Goal: Task Accomplishment & Management: Complete application form

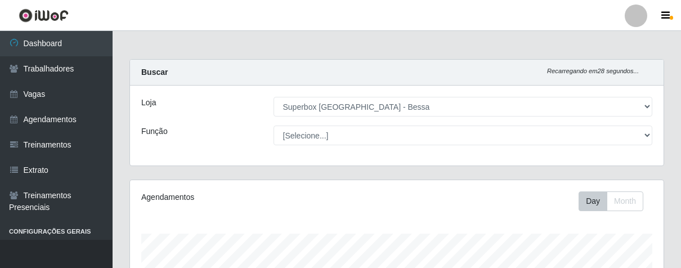
select select "206"
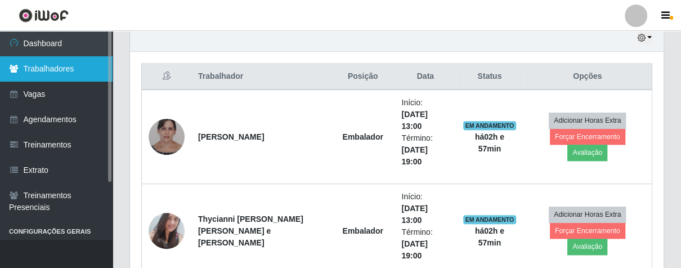
scroll to position [233, 533]
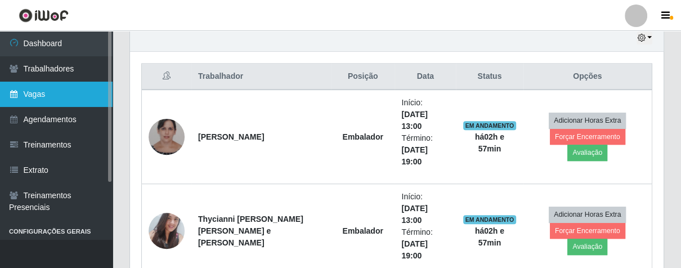
click at [44, 91] on link "Vagas" at bounding box center [56, 94] width 113 height 25
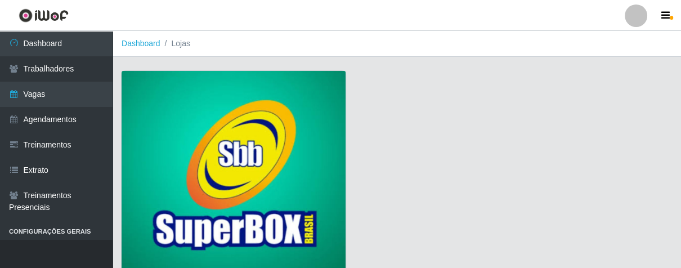
click at [251, 108] on img at bounding box center [234, 173] width 224 height 204
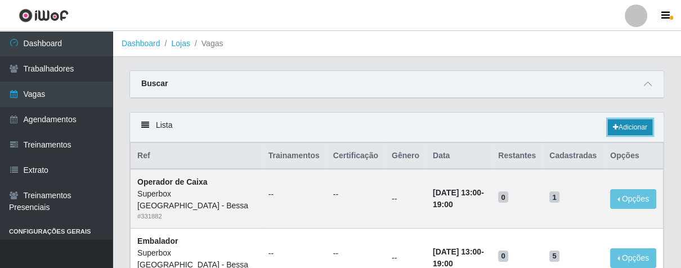
click at [613, 129] on icon at bounding box center [616, 127] width 6 height 7
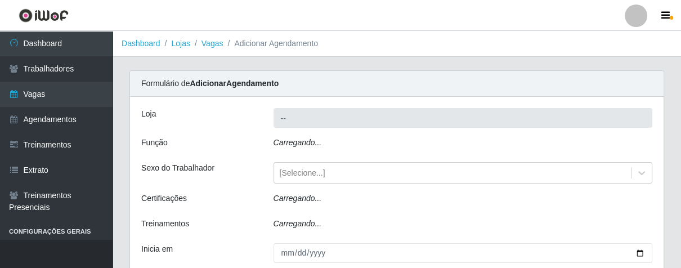
type input "Superbox [GEOGRAPHIC_DATA] - Bessa"
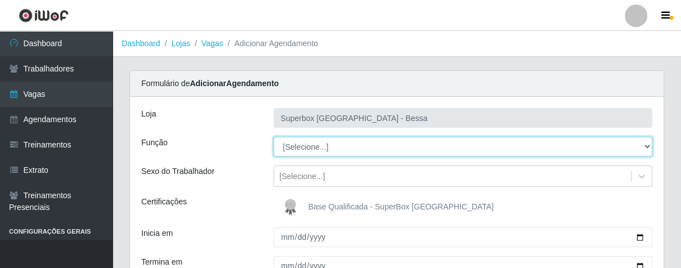
click at [644, 147] on select "[Selecione...] ASG ASG + ASG ++ Embalador Embalador + Embalador ++ Operador de …" at bounding box center [462, 147] width 379 height 20
select select "1"
click at [273, 137] on select "[Selecione...] ASG ASG + ASG ++ Embalador Embalador + Embalador ++ Operador de …" at bounding box center [462, 147] width 379 height 20
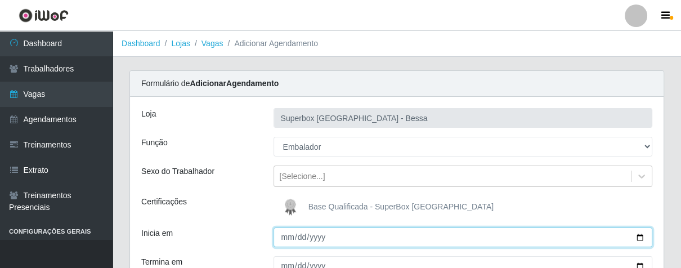
click at [282, 235] on input "Inicia em" at bounding box center [462, 237] width 379 height 20
type input "[DATE]"
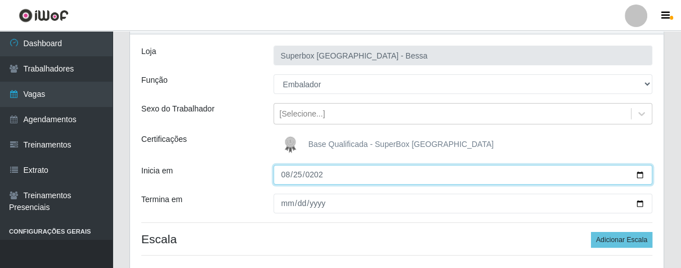
scroll to position [125, 0]
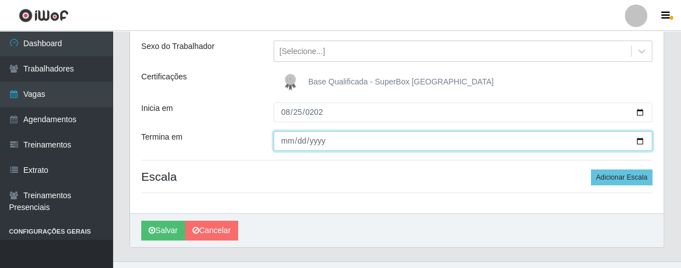
click at [285, 141] on input "Termina em" at bounding box center [462, 141] width 379 height 20
type input "[DATE]"
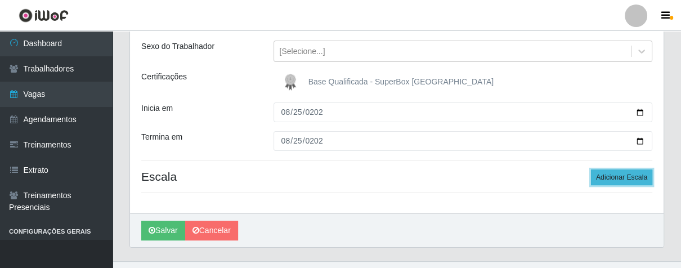
click at [617, 177] on button "Adicionar Escala" at bounding box center [621, 177] width 61 height 16
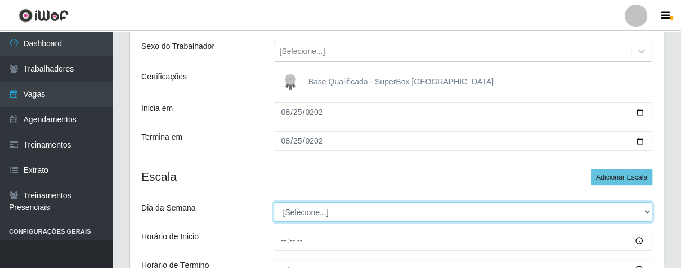
click at [642, 212] on select "[Selecione...] Segunda Terça Quarta Quinta Sexta Sábado Domingo" at bounding box center [462, 212] width 379 height 20
select select "1"
click at [273, 202] on select "[Selecione...] Segunda Terça Quarta Quinta Sexta Sábado Domingo" at bounding box center [462, 212] width 379 height 20
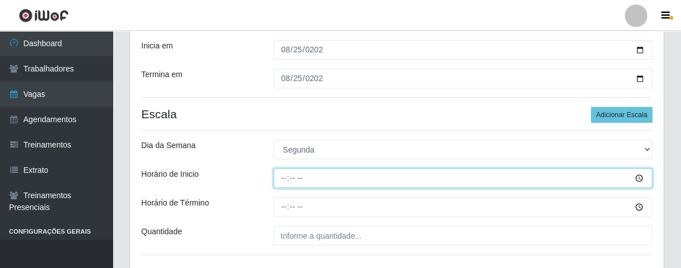
click at [284, 181] on input "Horário de Inicio" at bounding box center [462, 178] width 379 height 20
type input "07:00"
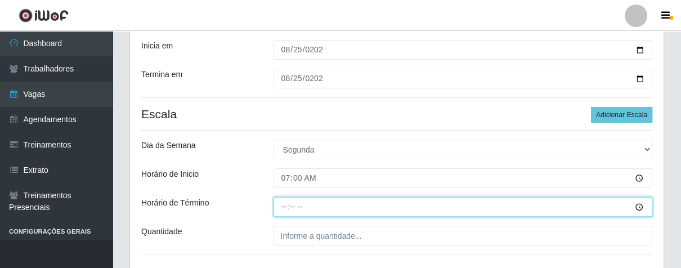
click at [277, 208] on input "Horário de Término" at bounding box center [462, 207] width 379 height 20
type input "13:00"
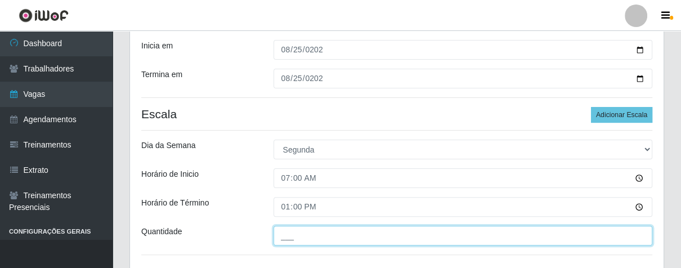
click at [320, 235] on input "___" at bounding box center [462, 236] width 379 height 20
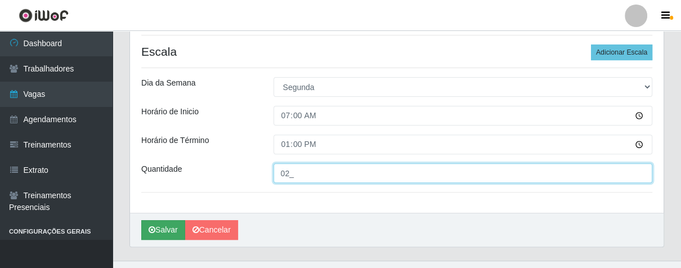
type input "02_"
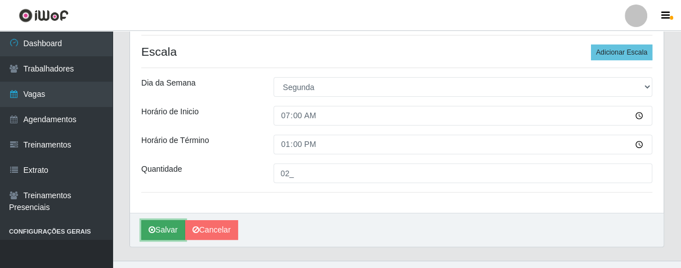
click at [158, 235] on button "Salvar" at bounding box center [163, 230] width 44 height 20
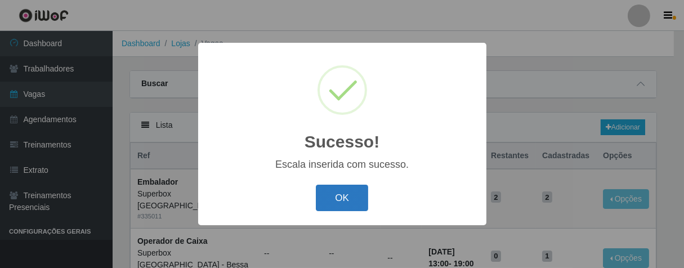
click at [342, 199] on button "OK" at bounding box center [342, 198] width 52 height 26
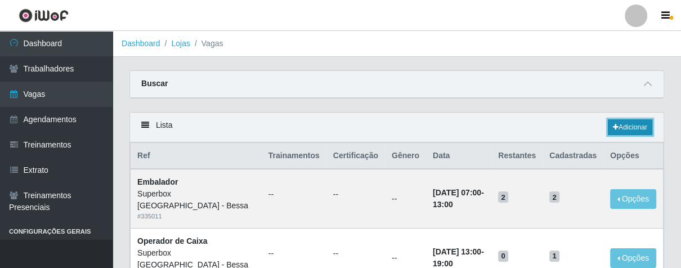
click at [613, 127] on icon at bounding box center [616, 127] width 6 height 7
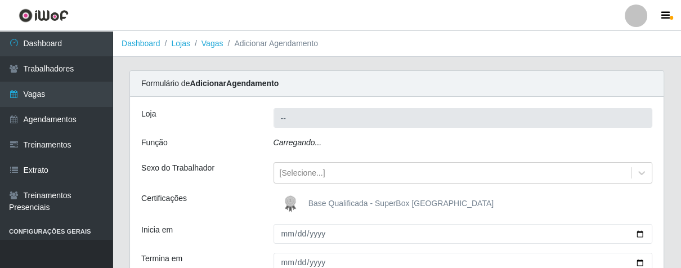
type input "Superbox [GEOGRAPHIC_DATA] - Bessa"
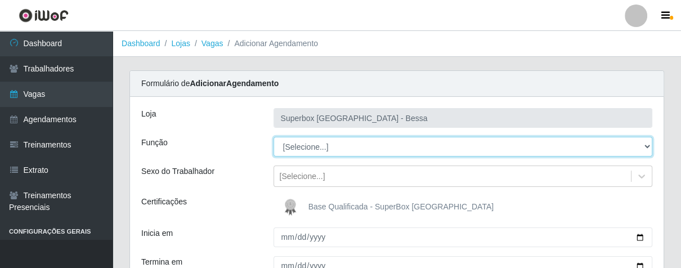
click at [643, 146] on select "[Selecione...] ASG ASG + ASG ++ Embalador Embalador + Embalador ++ Operador de …" at bounding box center [462, 147] width 379 height 20
select select "1"
click at [273, 137] on select "[Selecione...] ASG ASG + ASG ++ Embalador Embalador + Embalador ++ Operador de …" at bounding box center [462, 147] width 379 height 20
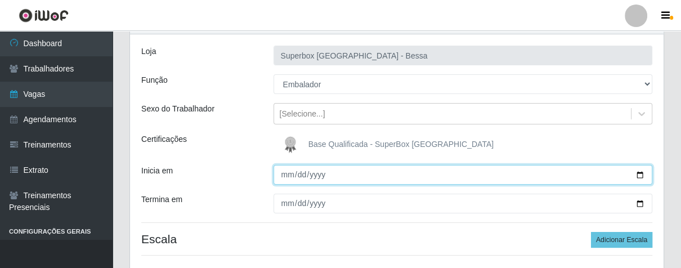
click at [286, 174] on input "Inicia em" at bounding box center [462, 175] width 379 height 20
type input "[DATE]"
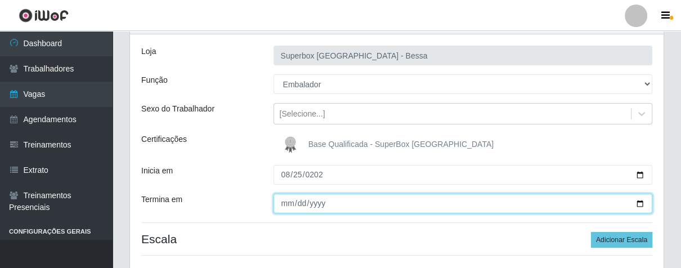
click at [284, 201] on input "Termina em" at bounding box center [462, 204] width 379 height 20
type input "[DATE]"
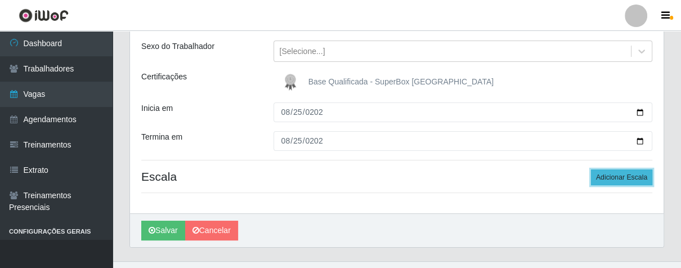
click at [612, 183] on button "Adicionar Escala" at bounding box center [621, 177] width 61 height 16
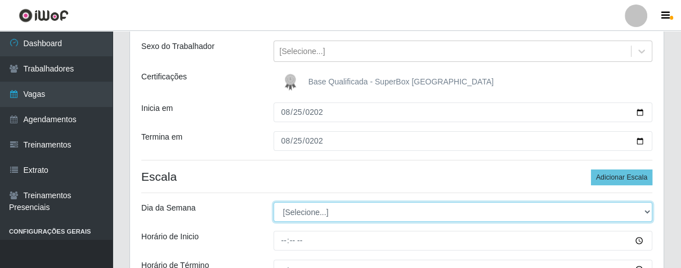
click at [645, 213] on select "[Selecione...] Segunda Terça Quarta Quinta Sexta Sábado Domingo" at bounding box center [462, 212] width 379 height 20
select select "1"
click at [273, 202] on select "[Selecione...] Segunda Terça Quarta Quinta Sexta Sábado Domingo" at bounding box center [462, 212] width 379 height 20
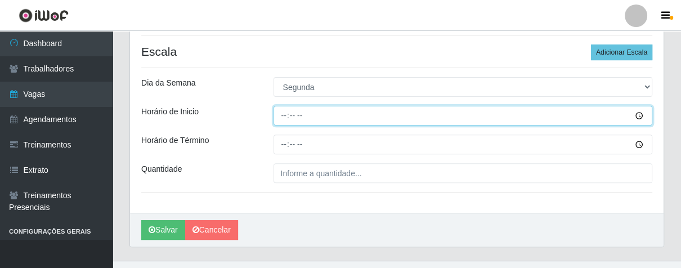
click at [283, 117] on input "Horário de Inicio" at bounding box center [462, 116] width 379 height 20
type input "14:00"
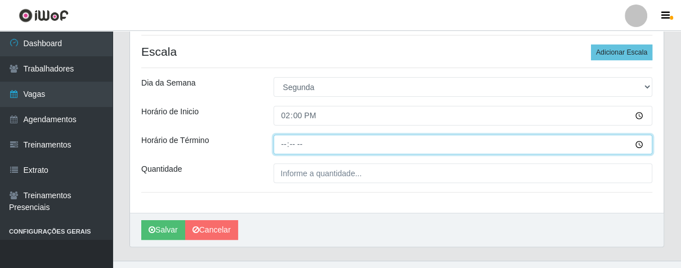
click at [285, 146] on input "Horário de Término" at bounding box center [462, 144] width 379 height 20
type input "20:00"
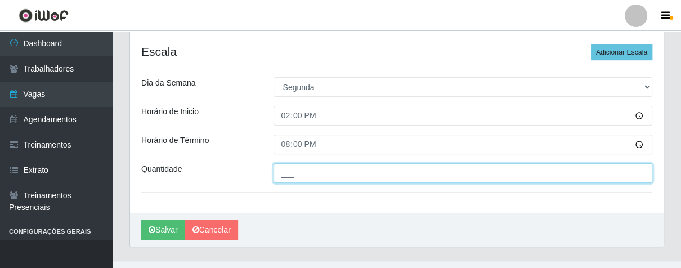
click at [330, 177] on input "___" at bounding box center [462, 173] width 379 height 20
type input "01_"
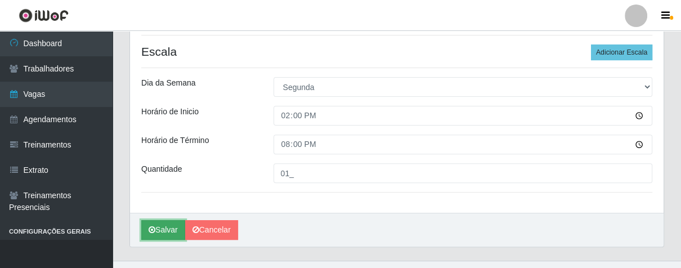
click at [153, 224] on button "Salvar" at bounding box center [163, 230] width 44 height 20
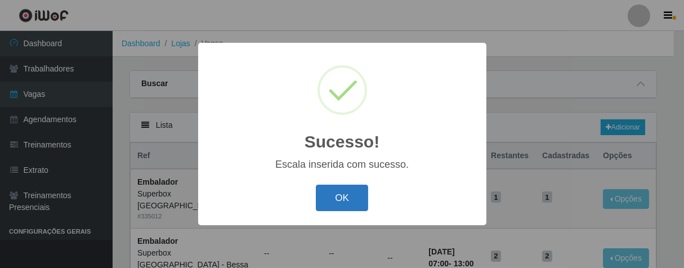
click at [358, 200] on button "OK" at bounding box center [342, 198] width 52 height 26
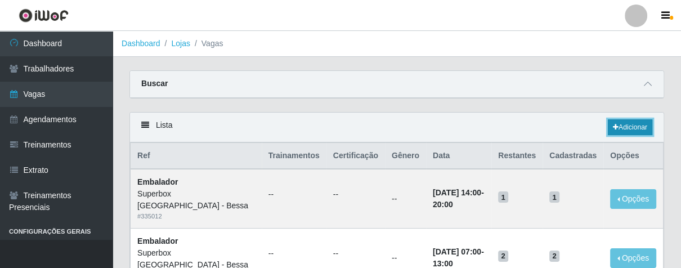
click at [628, 129] on link "Adicionar" at bounding box center [630, 127] width 44 height 16
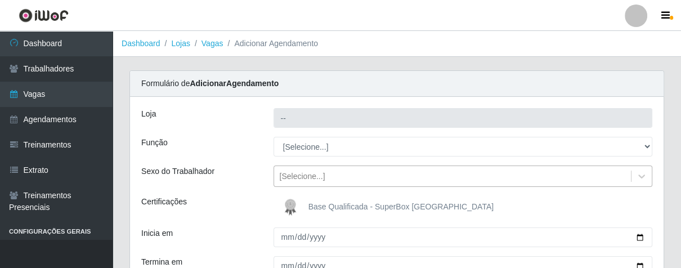
type input "Superbox [GEOGRAPHIC_DATA] - Bessa"
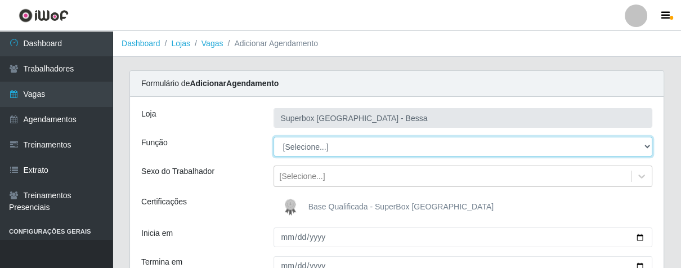
click at [641, 146] on select "[Selecione...] ASG ASG + ASG ++ Embalador Embalador + Embalador ++ Operador de …" at bounding box center [462, 147] width 379 height 20
select select "1"
click at [273, 137] on select "[Selecione...] ASG ASG + ASG ++ Embalador Embalador + Embalador ++ Operador de …" at bounding box center [462, 147] width 379 height 20
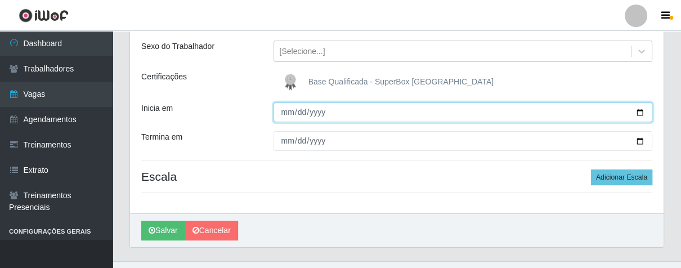
click at [286, 114] on input "Inicia em" at bounding box center [462, 112] width 379 height 20
type input "[DATE]"
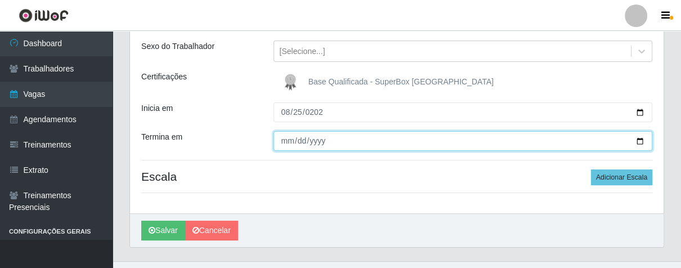
drag, startPoint x: 284, startPoint y: 143, endPoint x: 327, endPoint y: 132, distance: 44.6
click at [288, 141] on input "Termina em" at bounding box center [462, 141] width 379 height 20
type input "[DATE]"
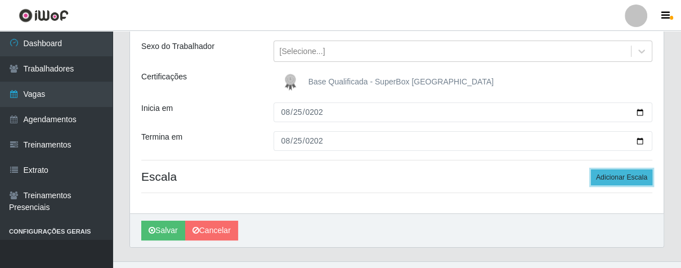
click at [609, 179] on button "Adicionar Escala" at bounding box center [621, 177] width 61 height 16
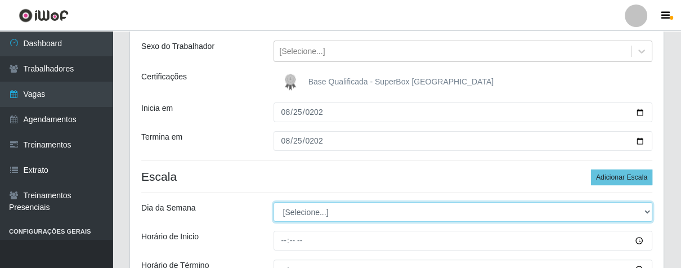
drag, startPoint x: 642, startPoint y: 210, endPoint x: 630, endPoint y: 206, distance: 12.3
click at [642, 210] on select "[Selecione...] Segunda Terça Quarta Quinta Sexta Sábado Domingo" at bounding box center [462, 212] width 379 height 20
select select "1"
click at [273, 202] on select "[Selecione...] Segunda Terça Quarta Quinta Sexta Sábado Domingo" at bounding box center [462, 212] width 379 height 20
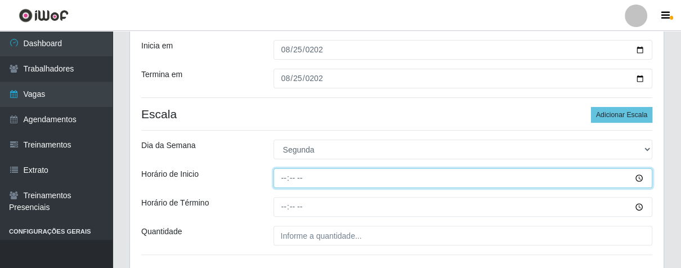
click at [279, 182] on input "Horário de Inicio" at bounding box center [462, 178] width 379 height 20
type input "16:00"
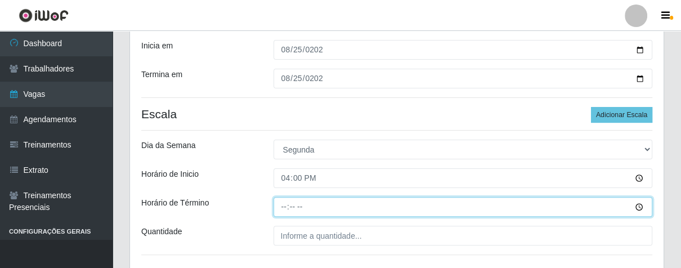
drag, startPoint x: 279, startPoint y: 205, endPoint x: 279, endPoint y: 212, distance: 6.8
click at [281, 206] on input "Horário de Término" at bounding box center [462, 207] width 379 height 20
type input "21:00"
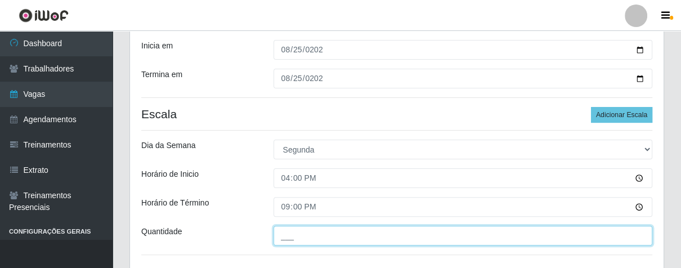
click at [304, 232] on input "___" at bounding box center [462, 236] width 379 height 20
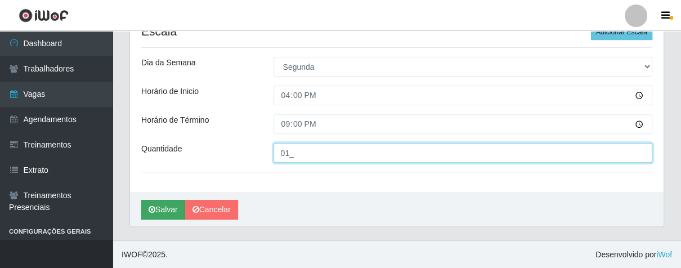
type input "01_"
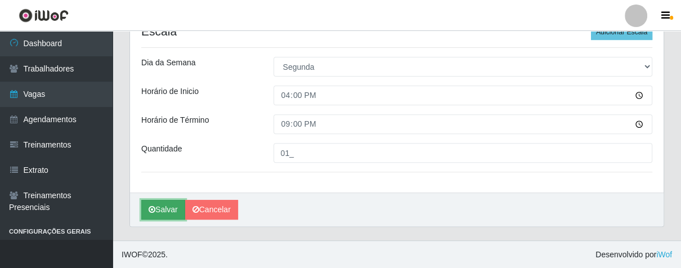
click at [171, 209] on button "Salvar" at bounding box center [163, 210] width 44 height 20
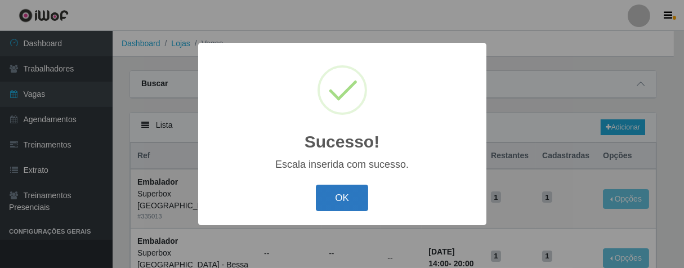
click at [326, 201] on button "OK" at bounding box center [342, 198] width 52 height 26
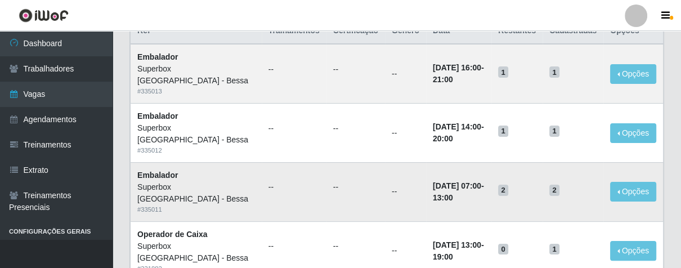
scroll to position [187, 0]
